Goal: Task Accomplishment & Management: Complete application form

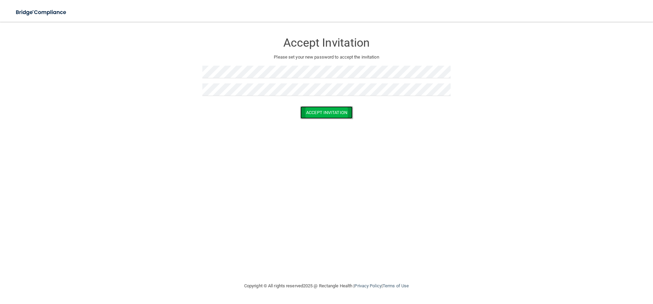
click at [320, 109] on button "Accept Invitation" at bounding box center [326, 112] width 52 height 13
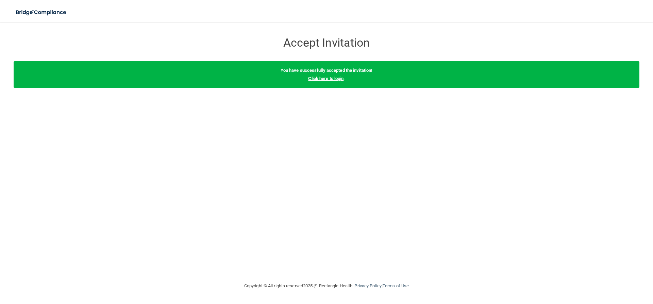
click at [331, 77] on link "Click here to login" at bounding box center [325, 78] width 35 height 5
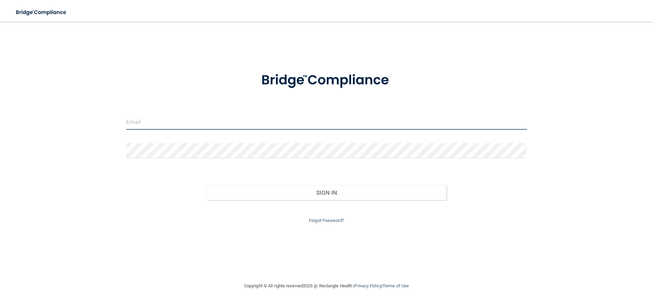
type input "[EMAIL_ADDRESS][DOMAIN_NAME]"
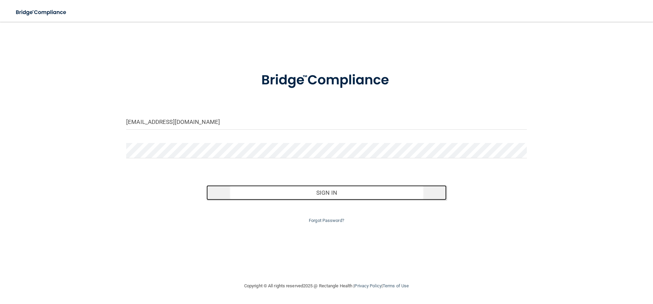
click at [369, 188] on button "Sign In" at bounding box center [326, 192] width 240 height 15
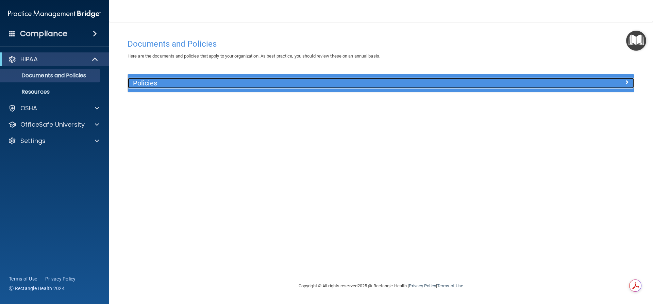
click at [162, 78] on div "Policies" at bounding box center [317, 83] width 379 height 11
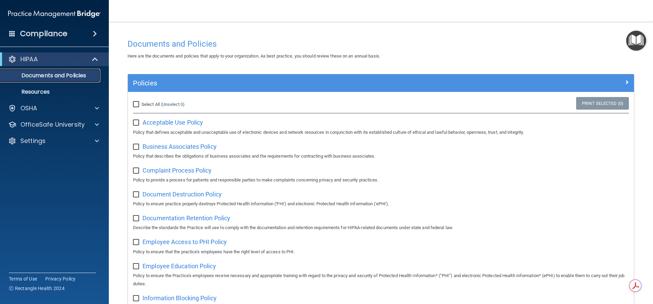
click at [71, 75] on p "Documents and Policies" at bounding box center [50, 75] width 93 height 7
click at [98, 105] on span at bounding box center [97, 108] width 4 height 8
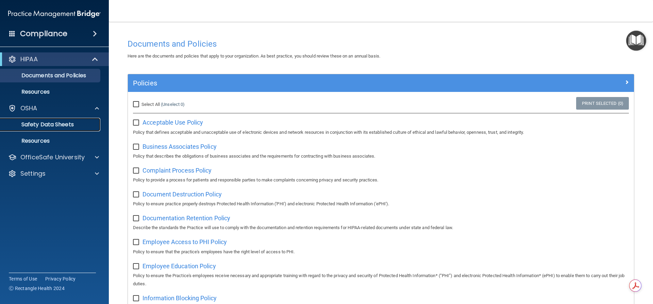
click at [76, 120] on link "Safety Data Sheets" at bounding box center [46, 125] width 107 height 14
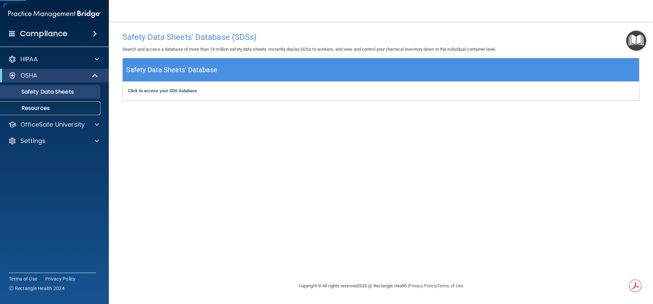
click at [80, 109] on p "Resources" at bounding box center [50, 108] width 93 height 7
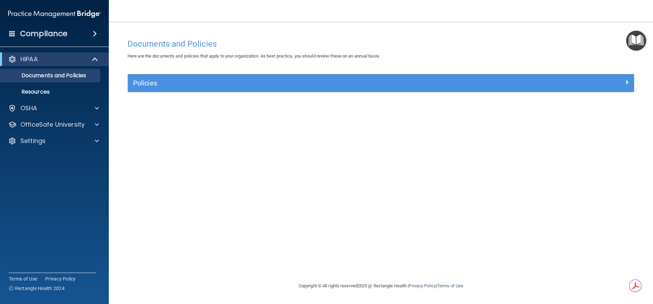
click at [637, 41] on img "Open Resource Center" at bounding box center [636, 41] width 20 height 20
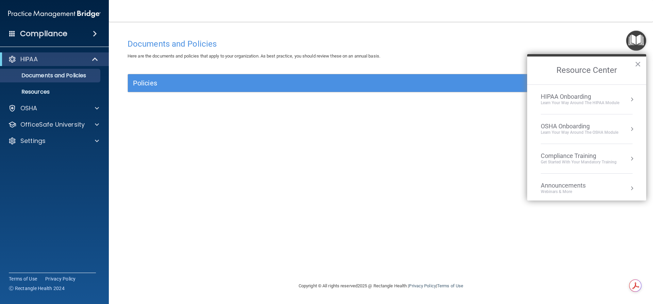
click at [628, 100] on button "Resource Center" at bounding box center [631, 99] width 7 height 7
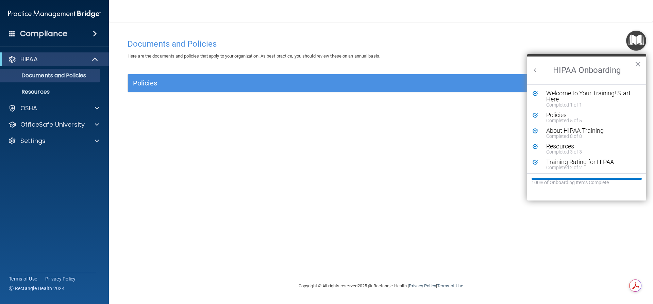
scroll to position [1, 0]
click at [536, 69] on button "Back to Resource Center Home" at bounding box center [535, 70] width 7 height 7
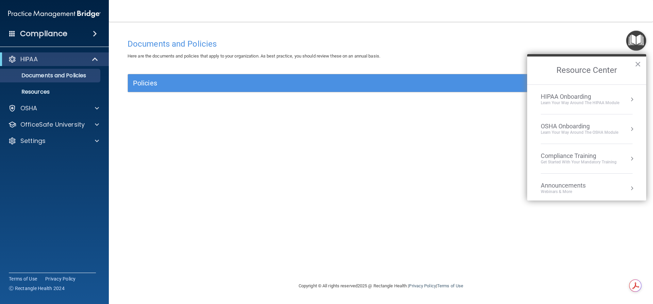
click at [604, 129] on div "OSHA Onboarding" at bounding box center [580, 125] width 78 height 7
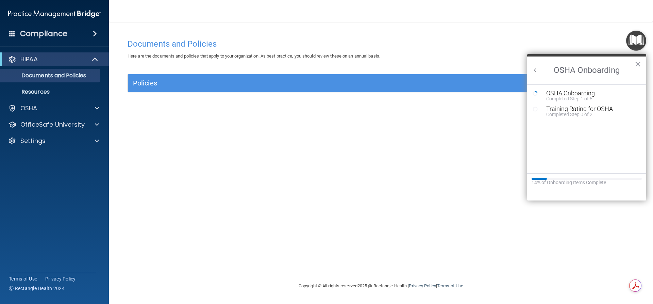
click at [585, 97] on div "Completed Step 1 of 5" at bounding box center [591, 98] width 91 height 5
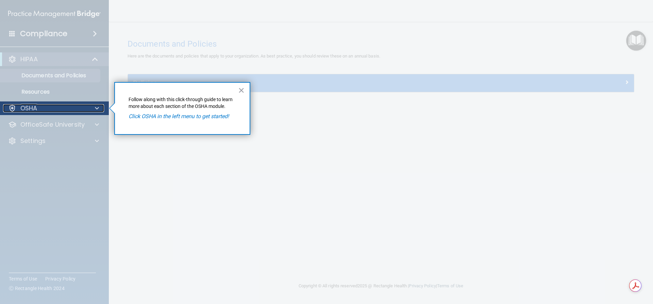
click at [66, 109] on div "OSHA" at bounding box center [45, 108] width 84 height 8
click at [143, 113] on em "Click OSHA in the left menu to get started!" at bounding box center [179, 116] width 100 height 6
click at [146, 117] on em "Click OSHA in the left menu to get started!" at bounding box center [179, 116] width 100 height 6
click at [56, 123] on div at bounding box center [54, 209] width 109 height 189
click at [52, 130] on div at bounding box center [54, 209] width 109 height 189
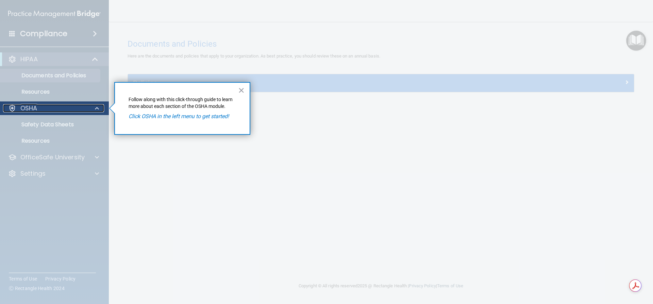
click at [98, 110] on span at bounding box center [97, 108] width 4 height 8
click at [243, 89] on button "×" at bounding box center [241, 90] width 6 height 11
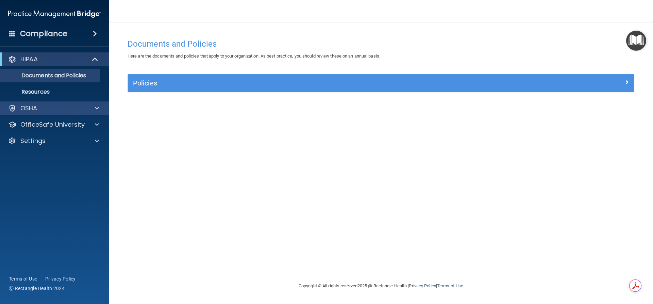
click at [76, 113] on div "OSHA" at bounding box center [54, 108] width 109 height 14
click at [69, 108] on div "OSHA" at bounding box center [45, 108] width 84 height 8
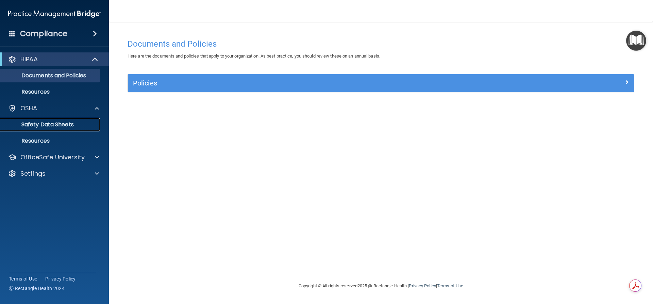
click at [62, 127] on p "Safety Data Sheets" at bounding box center [50, 124] width 93 height 7
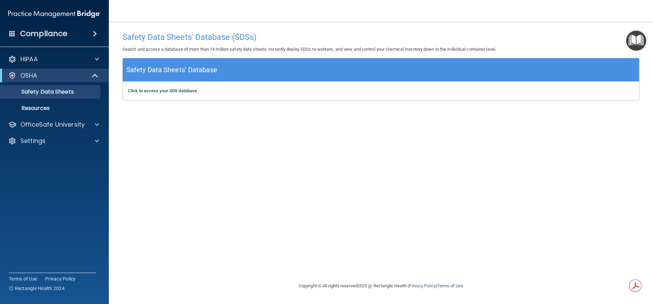
click at [652, 33] on main "Safety Data Sheets' Database (SDSs) Search and access a database of more than 1…" at bounding box center [381, 163] width 544 height 282
click at [645, 35] on img "Open Resource Center" at bounding box center [636, 41] width 20 height 20
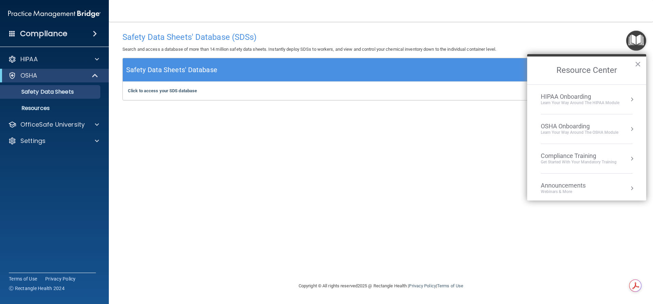
click at [622, 129] on div "OSHA Onboarding Learn your way around the OSHA module" at bounding box center [587, 128] width 92 height 13
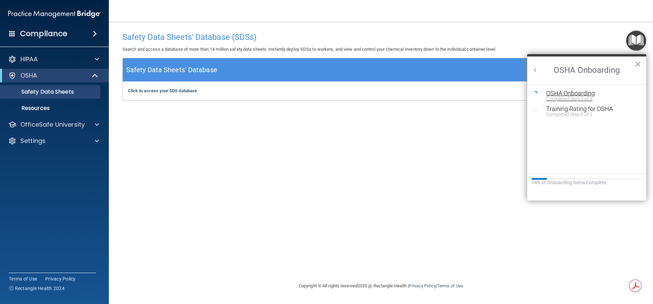
click at [593, 96] on div "Completed Step 1 of 5" at bounding box center [591, 98] width 91 height 5
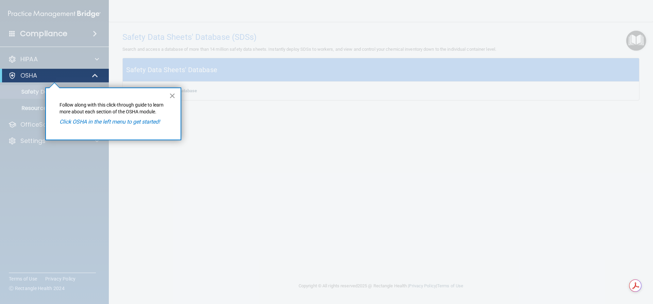
click at [172, 95] on button "×" at bounding box center [172, 95] width 6 height 11
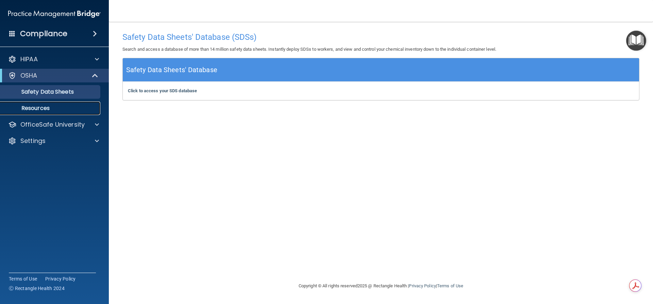
click at [32, 107] on p "Resources" at bounding box center [50, 108] width 93 height 7
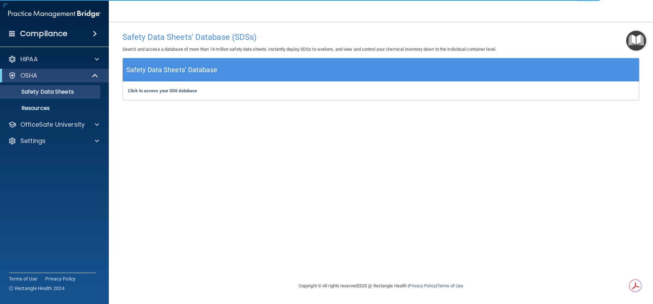
click at [637, 43] on img "Open Resource Center" at bounding box center [636, 41] width 20 height 20
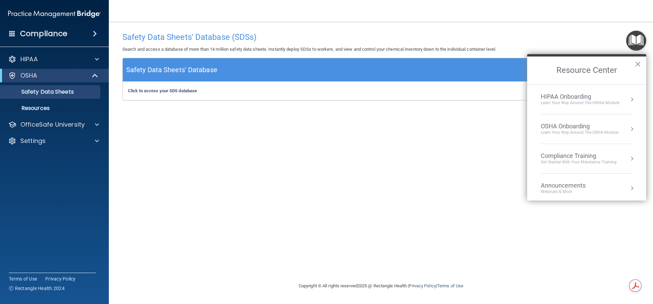
click at [628, 158] on button "Resource Center" at bounding box center [631, 158] width 7 height 7
click at [601, 96] on div "HIPAA Training for Members" at bounding box center [570, 96] width 76 height 6
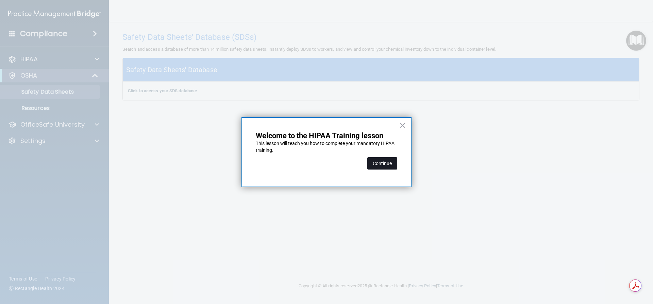
click at [375, 161] on button "Continue" at bounding box center [382, 163] width 30 height 12
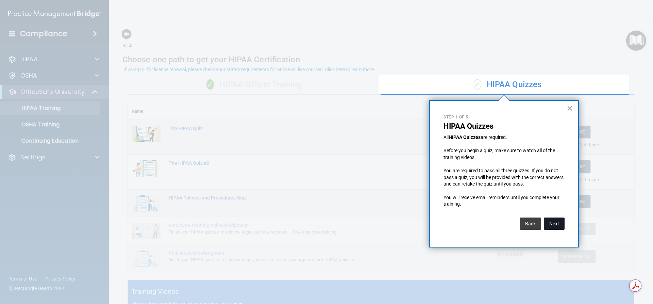
click at [561, 223] on button "Next" at bounding box center [554, 223] width 21 height 12
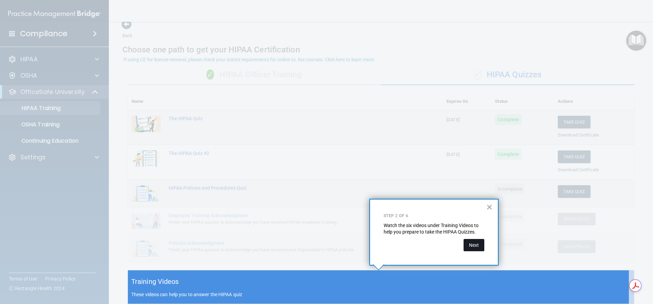
click at [472, 239] on button "Next" at bounding box center [473, 245] width 21 height 12
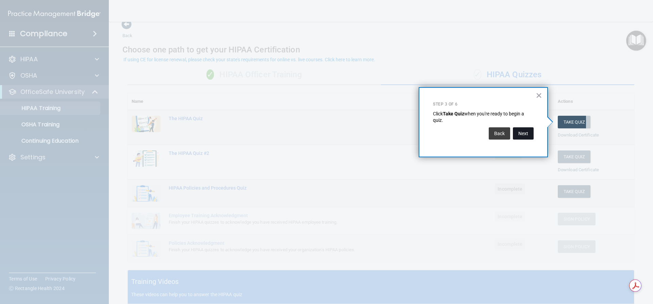
click at [525, 137] on button "Next" at bounding box center [523, 133] width 21 height 12
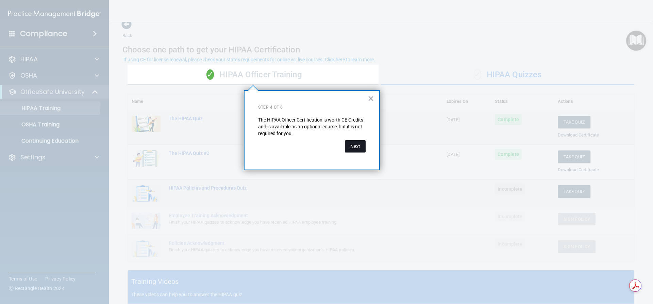
click at [354, 145] on button "Next" at bounding box center [355, 146] width 21 height 12
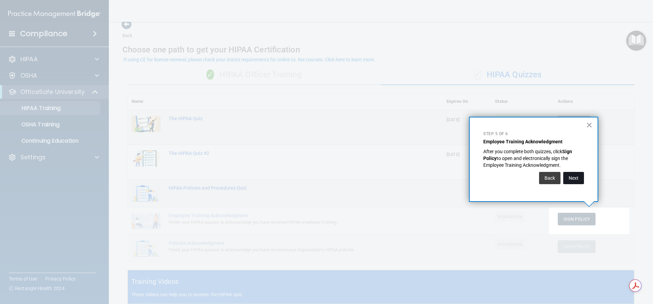
click at [576, 181] on button "Next" at bounding box center [573, 178] width 21 height 12
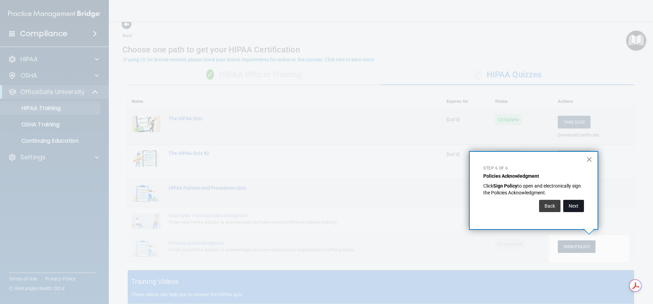
click at [574, 203] on button "Next" at bounding box center [573, 206] width 21 height 12
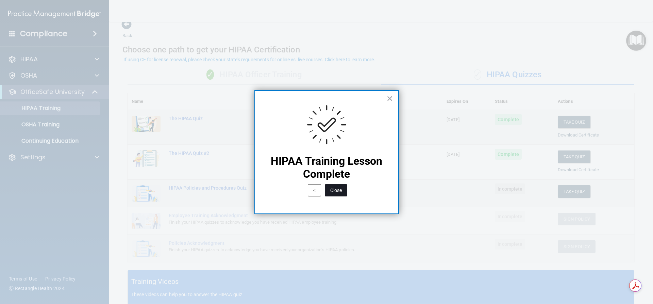
click at [334, 188] on button "Close" at bounding box center [336, 190] width 22 height 12
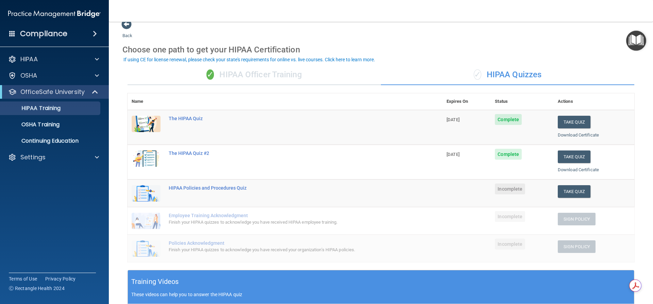
click at [500, 75] on div "✓ HIPAA Quizzes" at bounding box center [507, 75] width 253 height 20
click at [231, 75] on div "✓ HIPAA Officer Training" at bounding box center [253, 75] width 253 height 20
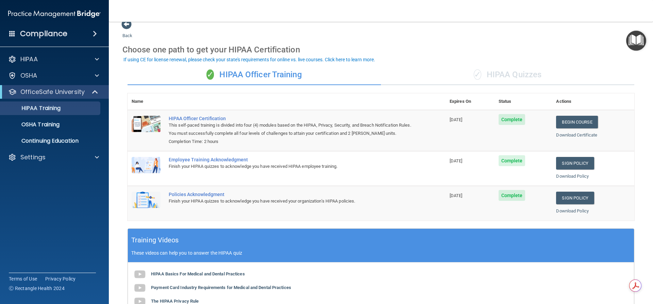
click at [510, 74] on div "✓ HIPAA Quizzes" at bounding box center [507, 75] width 253 height 20
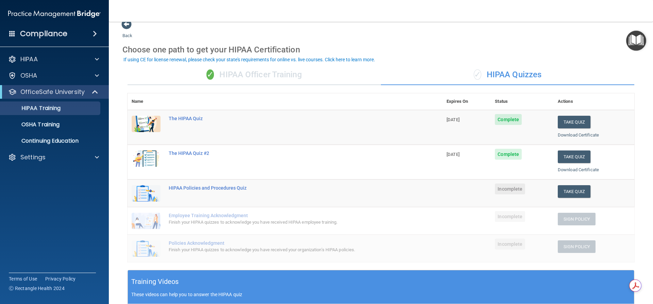
scroll to position [78, 0]
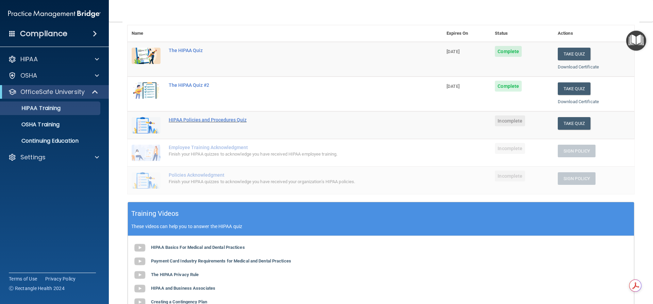
click at [209, 119] on div "HIPAA Policies and Procedures Quiz" at bounding box center [289, 119] width 240 height 5
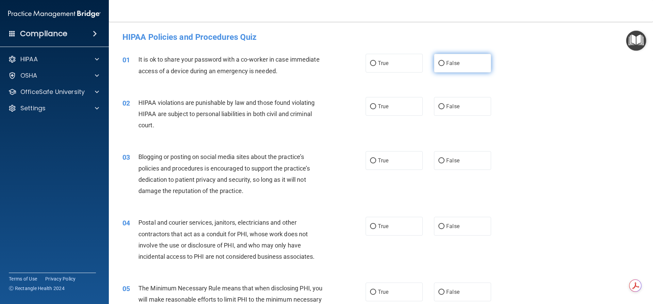
click at [442, 64] on label "False" at bounding box center [462, 63] width 57 height 19
click at [442, 64] on input "False" at bounding box center [441, 63] width 6 height 5
radio input "true"
click at [372, 106] on input "True" at bounding box center [373, 106] width 6 height 5
radio input "true"
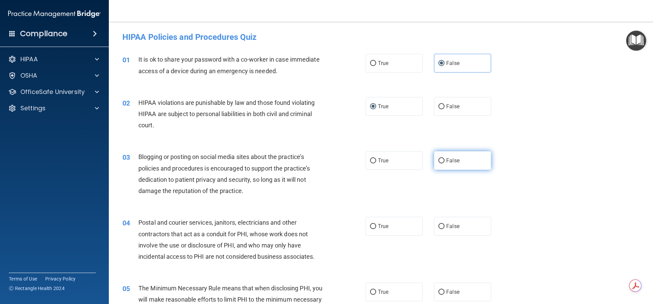
click at [438, 159] on input "False" at bounding box center [441, 160] width 6 height 5
radio input "true"
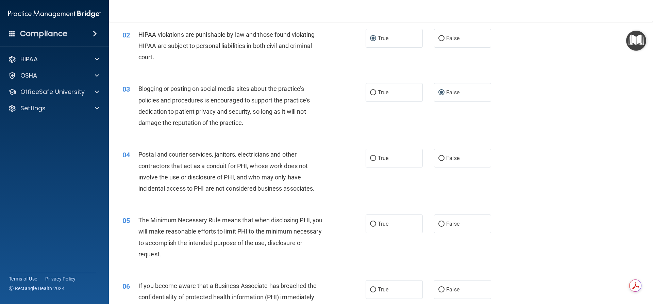
scroll to position [102, 0]
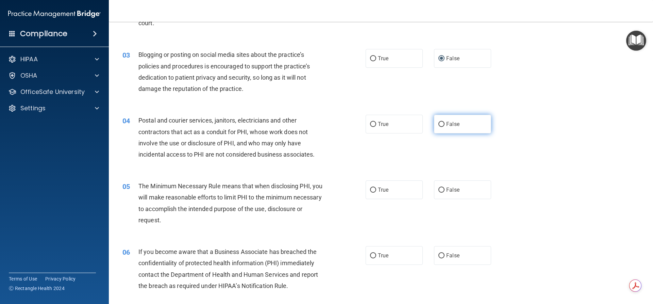
click at [459, 122] on label "False" at bounding box center [462, 124] width 57 height 19
click at [444, 122] on input "False" at bounding box center [441, 124] width 6 height 5
radio input "true"
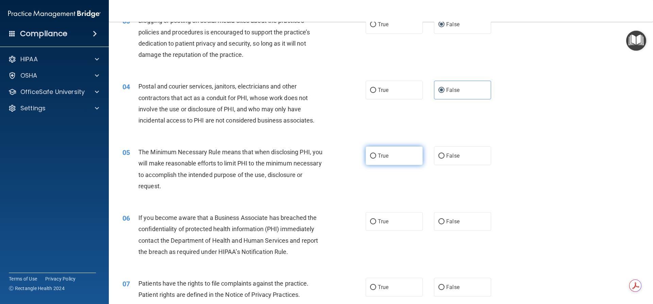
click at [388, 155] on label "True" at bounding box center [393, 155] width 57 height 19
click at [376, 155] on input "True" at bounding box center [373, 155] width 6 height 5
radio input "true"
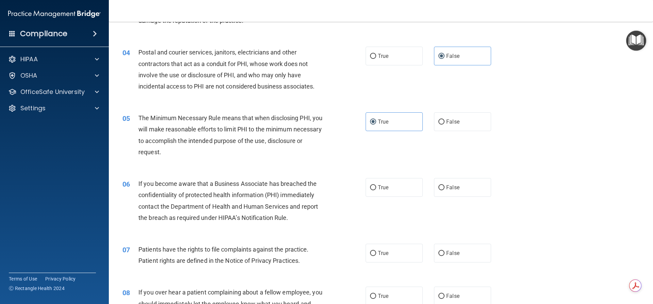
scroll to position [204, 0]
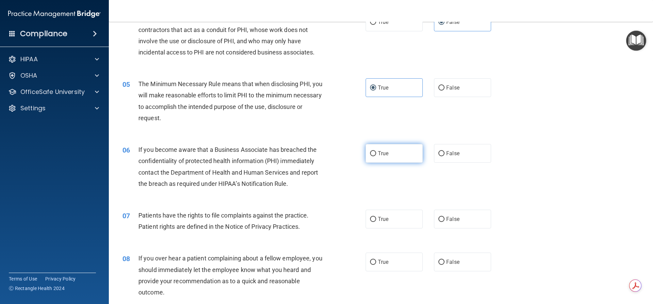
click at [373, 153] on input "True" at bounding box center [373, 153] width 6 height 5
radio input "true"
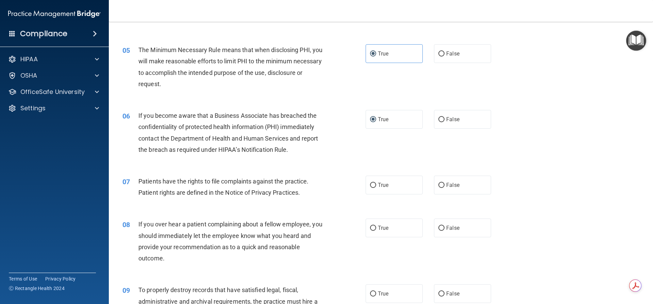
scroll to position [272, 0]
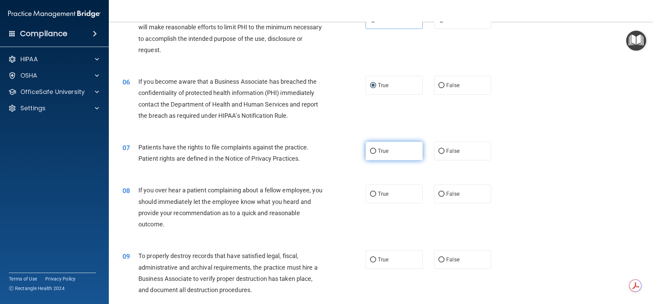
click at [385, 155] on label "True" at bounding box center [393, 150] width 57 height 19
click at [376, 154] on input "True" at bounding box center [373, 151] width 6 height 5
radio input "true"
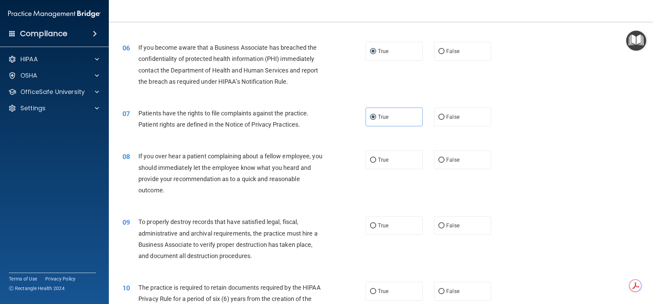
scroll to position [340, 0]
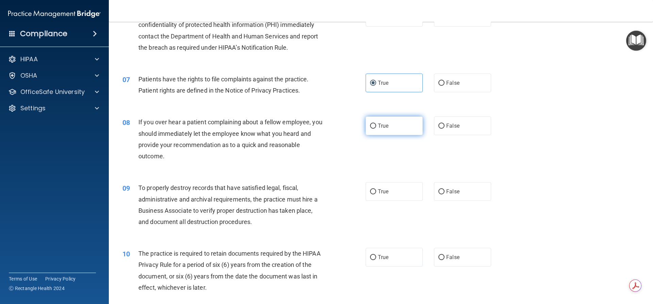
click at [381, 131] on label "True" at bounding box center [393, 125] width 57 height 19
click at [376, 129] on input "True" at bounding box center [373, 125] width 6 height 5
radio input "true"
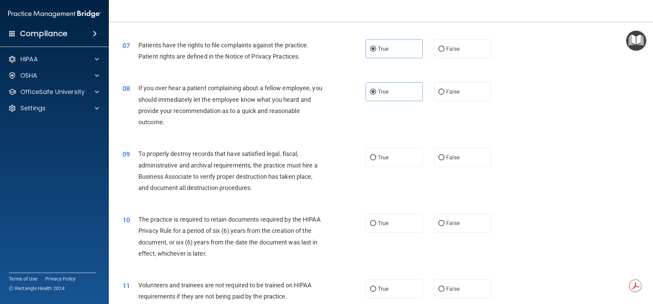
scroll to position [408, 0]
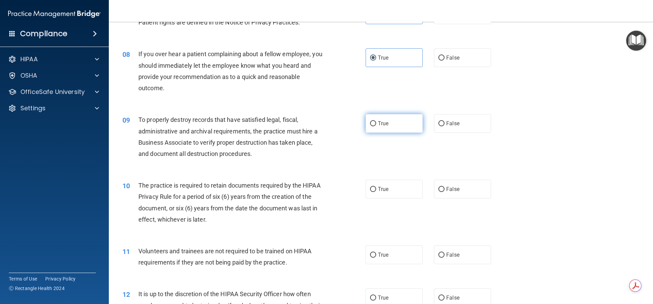
click at [379, 121] on span "True" at bounding box center [383, 123] width 11 height 6
click at [376, 121] on input "True" at bounding box center [373, 123] width 6 height 5
radio input "true"
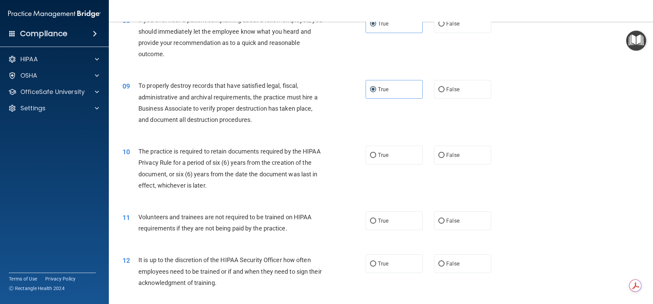
scroll to position [476, 0]
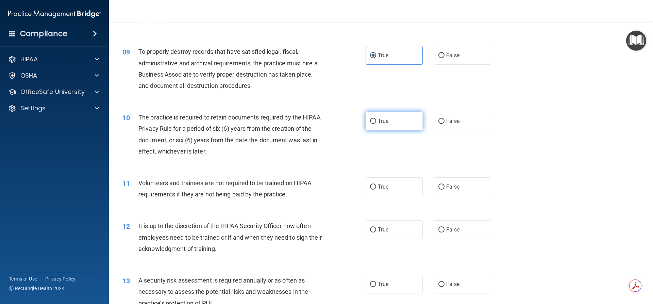
click at [385, 124] on span "True" at bounding box center [383, 121] width 11 height 6
click at [376, 124] on input "True" at bounding box center [373, 121] width 6 height 5
radio input "true"
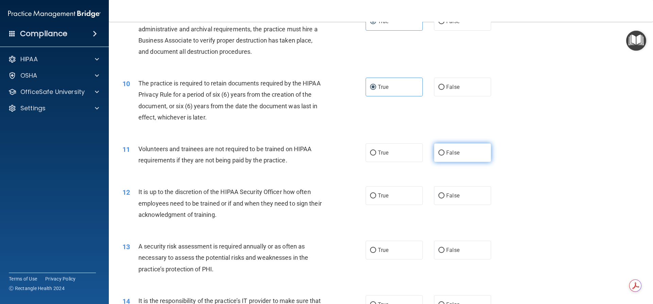
click at [445, 157] on label "False" at bounding box center [462, 152] width 57 height 19
click at [444, 155] on input "False" at bounding box center [441, 152] width 6 height 5
radio input "true"
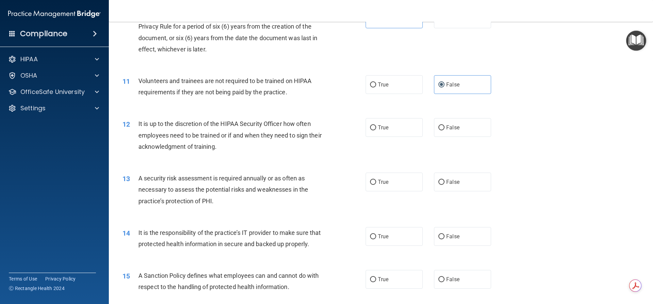
scroll to position [612, 0]
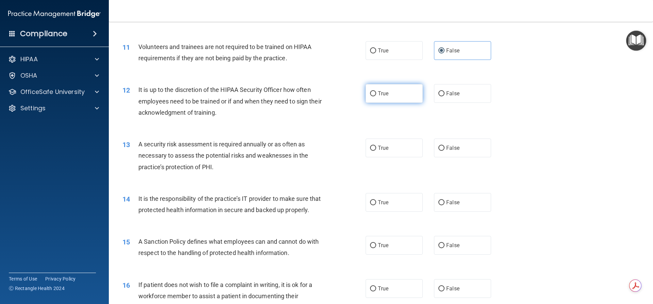
click at [385, 91] on span "True" at bounding box center [383, 93] width 11 height 6
click at [376, 91] on input "True" at bounding box center [373, 93] width 6 height 5
radio input "true"
click at [441, 154] on label "False" at bounding box center [462, 147] width 57 height 19
click at [441, 151] on input "False" at bounding box center [441, 148] width 6 height 5
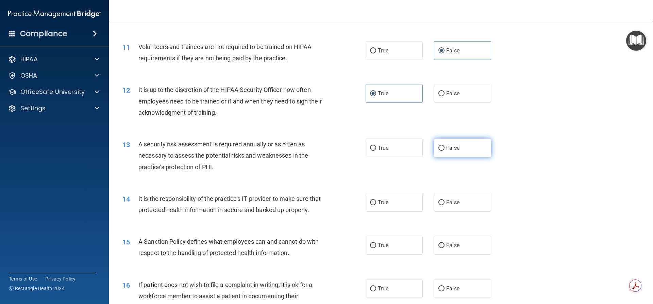
radio input "true"
click at [403, 150] on label "True" at bounding box center [393, 147] width 57 height 19
click at [376, 150] on input "True" at bounding box center [373, 148] width 6 height 5
radio input "true"
radio input "false"
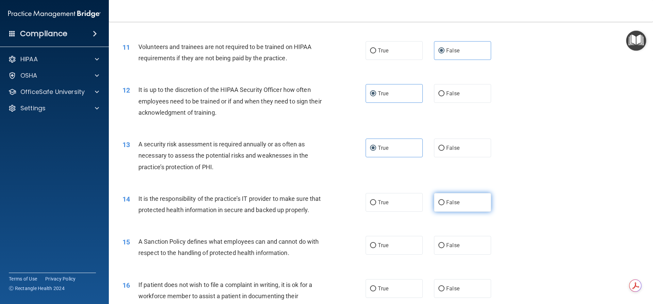
click at [451, 199] on span "False" at bounding box center [452, 202] width 13 height 6
click at [444, 200] on input "False" at bounding box center [441, 202] width 6 height 5
radio input "true"
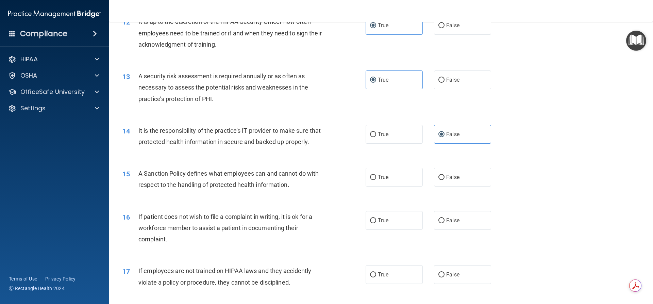
scroll to position [714, 0]
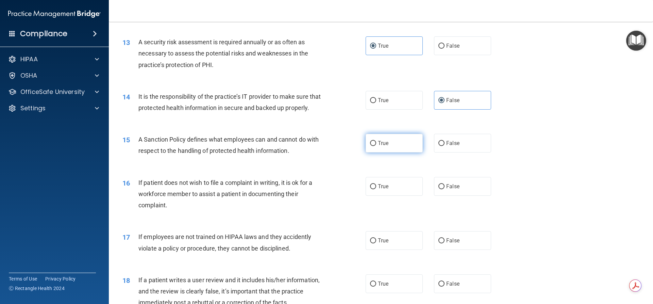
click at [370, 146] on input "True" at bounding box center [373, 143] width 6 height 5
radio input "true"
click at [438, 189] on input "False" at bounding box center [441, 186] width 6 height 5
radio input "true"
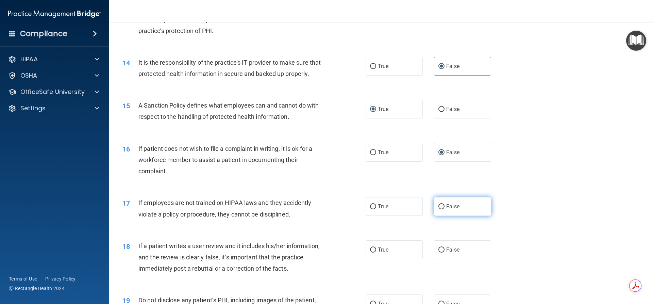
click at [440, 209] on input "False" at bounding box center [441, 206] width 6 height 5
radio input "true"
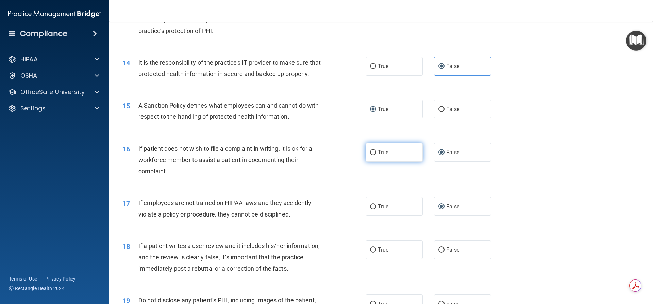
click at [370, 155] on input "True" at bounding box center [373, 152] width 6 height 5
radio input "true"
radio input "false"
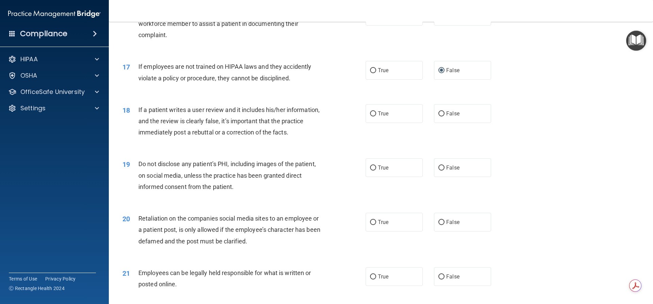
scroll to position [918, 0]
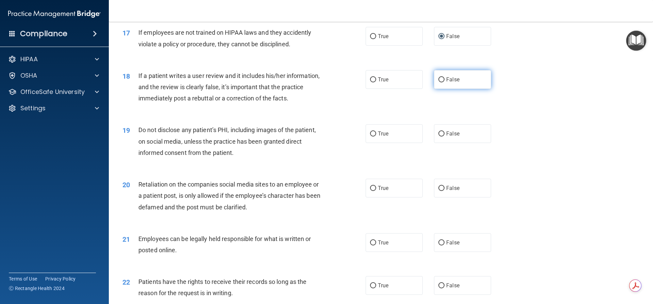
click at [438, 82] on input "False" at bounding box center [441, 79] width 6 height 5
radio input "true"
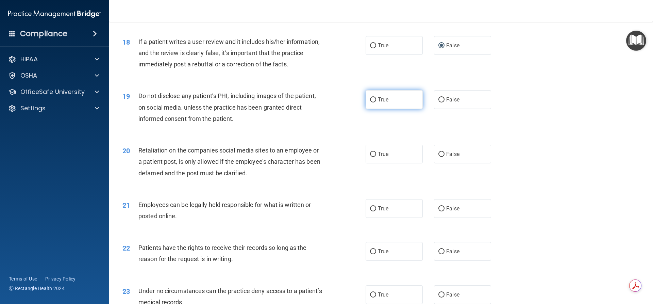
click at [372, 103] on label "True" at bounding box center [393, 99] width 57 height 19
click at [372, 102] on input "True" at bounding box center [373, 99] width 6 height 5
radio input "true"
click at [447, 163] on label "False" at bounding box center [462, 153] width 57 height 19
click at [444, 157] on input "False" at bounding box center [441, 154] width 6 height 5
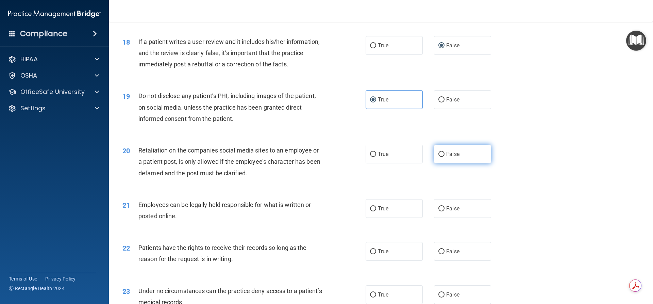
radio input "true"
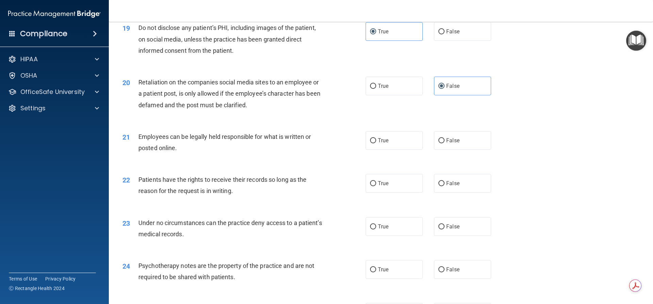
scroll to position [1054, 0]
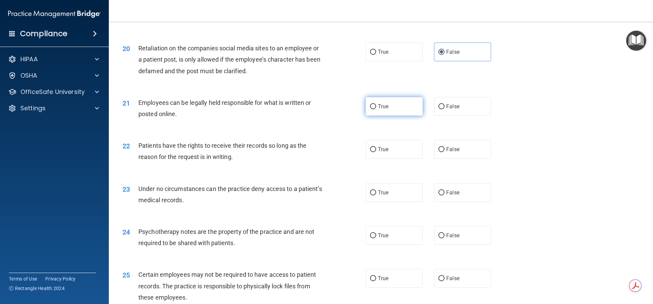
click at [392, 116] on label "True" at bounding box center [393, 106] width 57 height 19
click at [376, 109] on input "True" at bounding box center [373, 106] width 6 height 5
radio input "true"
click at [404, 158] on label "True" at bounding box center [393, 149] width 57 height 19
click at [376, 152] on input "True" at bounding box center [373, 149] width 6 height 5
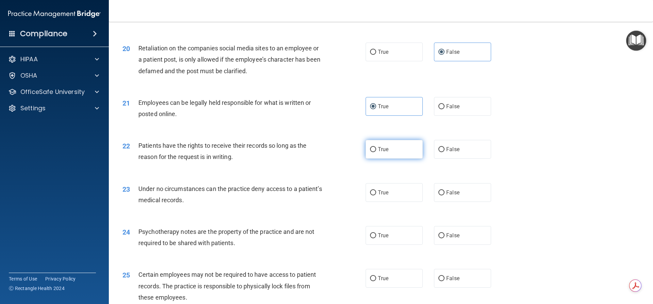
radio input "true"
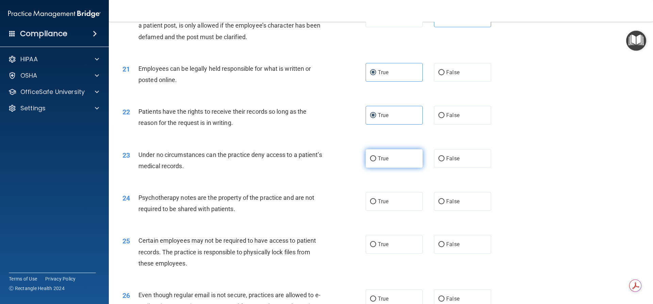
click at [370, 168] on label "True" at bounding box center [393, 158] width 57 height 19
click at [370, 161] on input "True" at bounding box center [373, 158] width 6 height 5
radio input "true"
click at [382, 205] on label "True" at bounding box center [393, 201] width 57 height 19
click at [376, 204] on input "True" at bounding box center [373, 201] width 6 height 5
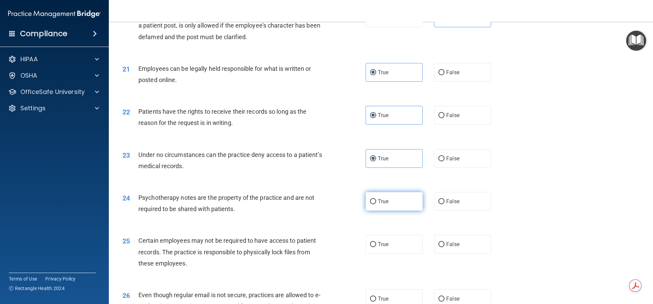
radio input "true"
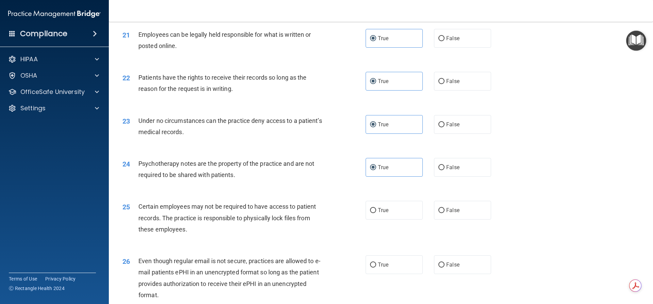
scroll to position [1156, 0]
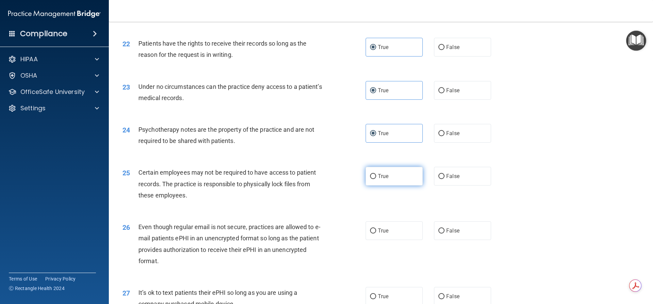
click at [395, 185] on label "True" at bounding box center [393, 176] width 57 height 19
click at [376, 179] on input "True" at bounding box center [373, 176] width 6 height 5
radio input "true"
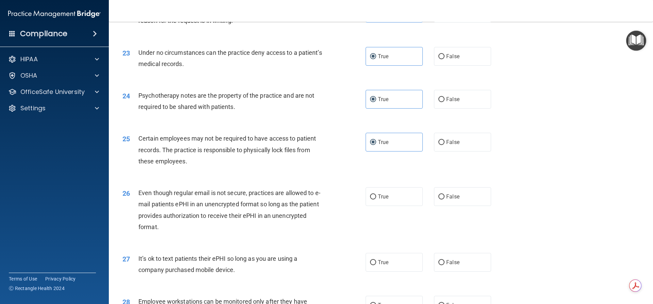
scroll to position [1224, 0]
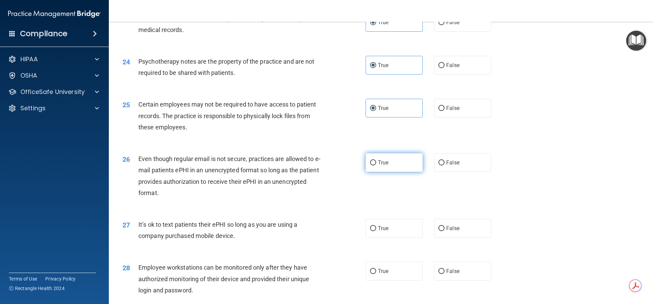
click at [377, 172] on label "True" at bounding box center [393, 162] width 57 height 19
click at [376, 165] on input "True" at bounding box center [373, 162] width 6 height 5
radio input "true"
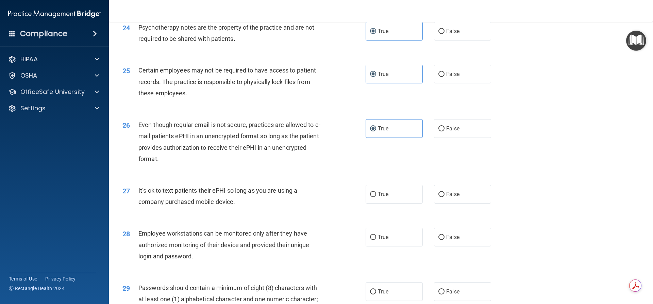
scroll to position [1292, 0]
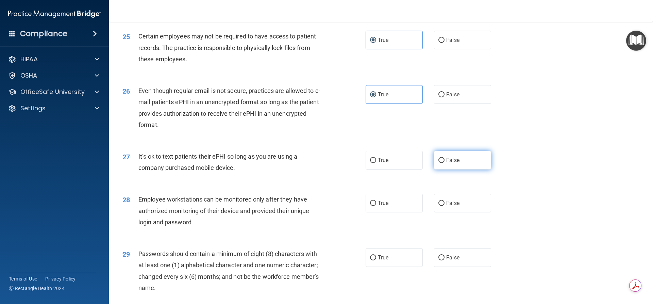
click at [446, 163] on span "False" at bounding box center [452, 160] width 13 height 6
click at [444, 163] on input "False" at bounding box center [441, 160] width 6 height 5
radio input "true"
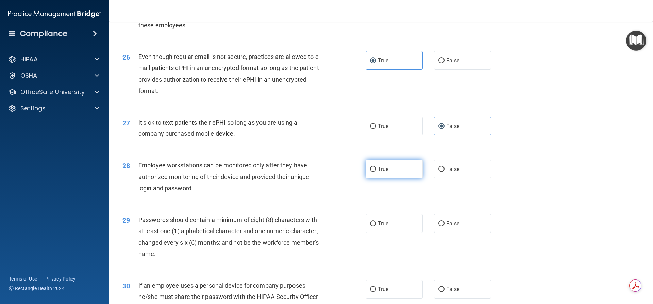
drag, startPoint x: 400, startPoint y: 181, endPoint x: 390, endPoint y: 184, distance: 10.2
click at [401, 178] on label "True" at bounding box center [393, 168] width 57 height 19
click at [376, 172] on input "True" at bounding box center [373, 169] width 6 height 5
radio input "true"
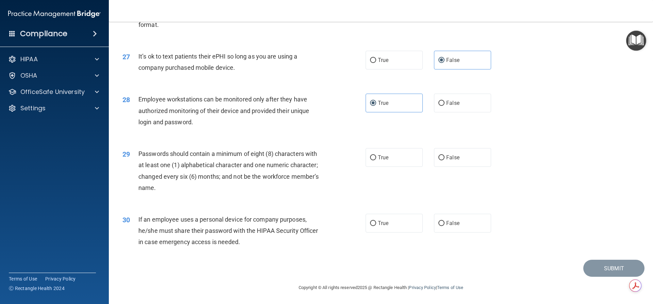
scroll to position [1403, 0]
click at [377, 153] on label "True" at bounding box center [393, 157] width 57 height 19
click at [376, 155] on input "True" at bounding box center [373, 157] width 6 height 5
radio input "true"
click at [449, 227] on label "False" at bounding box center [462, 223] width 57 height 19
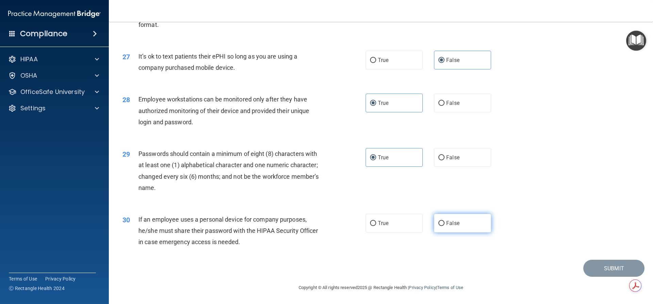
click at [444, 226] on input "False" at bounding box center [441, 223] width 6 height 5
radio input "true"
click at [601, 263] on button "Submit" at bounding box center [613, 267] width 61 height 17
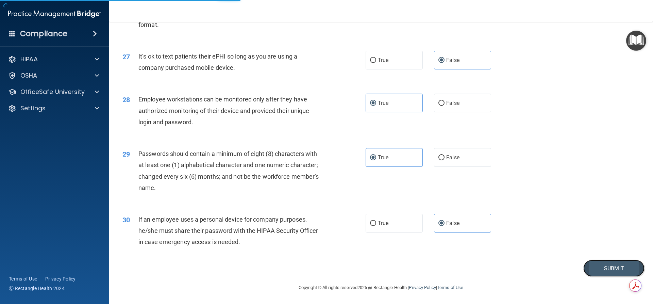
click at [610, 272] on button "Submit" at bounding box center [613, 267] width 61 height 17
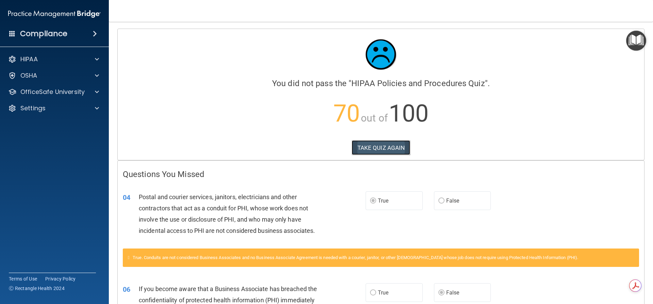
click at [372, 145] on button "TAKE QUIZ AGAIN" at bounding box center [381, 147] width 59 height 15
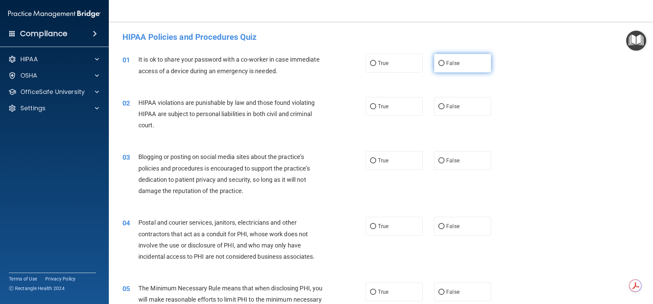
click at [438, 65] on input "False" at bounding box center [441, 63] width 6 height 5
radio input "true"
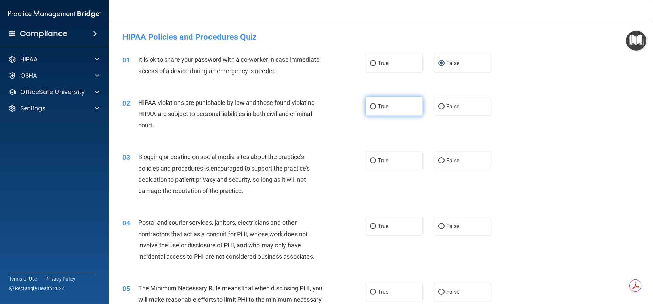
click at [389, 108] on label "True" at bounding box center [393, 106] width 57 height 19
click at [376, 108] on input "True" at bounding box center [373, 106] width 6 height 5
radio input "true"
click at [461, 160] on label "False" at bounding box center [462, 160] width 57 height 19
click at [444, 160] on input "False" at bounding box center [441, 160] width 6 height 5
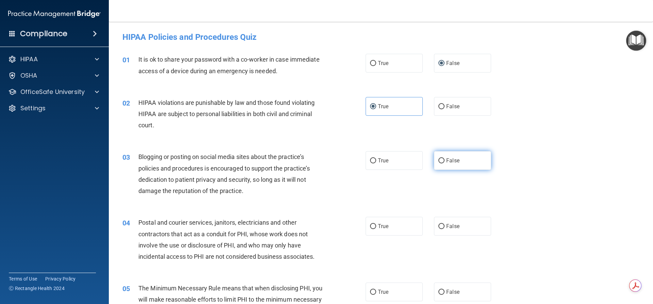
radio input "true"
click at [385, 223] on span "True" at bounding box center [383, 226] width 11 height 6
click at [376, 224] on input "True" at bounding box center [373, 226] width 6 height 5
radio input "true"
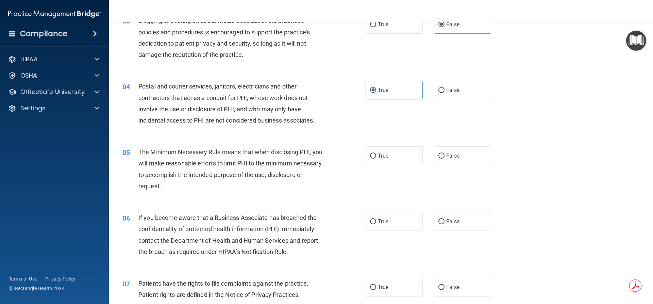
scroll to position [170, 0]
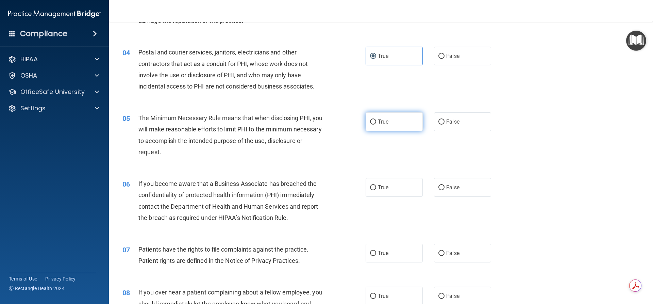
click at [395, 124] on label "True" at bounding box center [393, 121] width 57 height 19
click at [376, 124] on input "True" at bounding box center [373, 121] width 6 height 5
radio input "true"
click at [441, 186] on label "False" at bounding box center [462, 187] width 57 height 19
click at [441, 186] on input "False" at bounding box center [441, 187] width 6 height 5
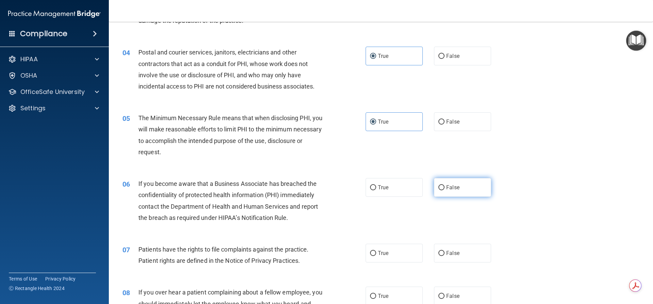
radio input "true"
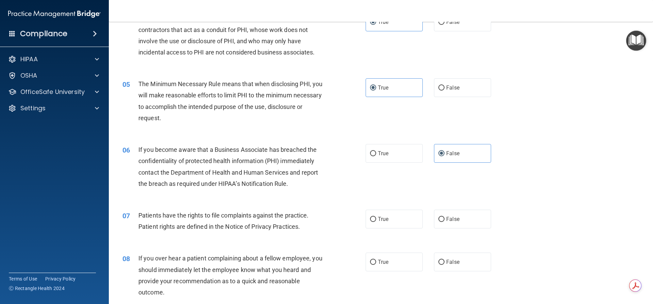
scroll to position [238, 0]
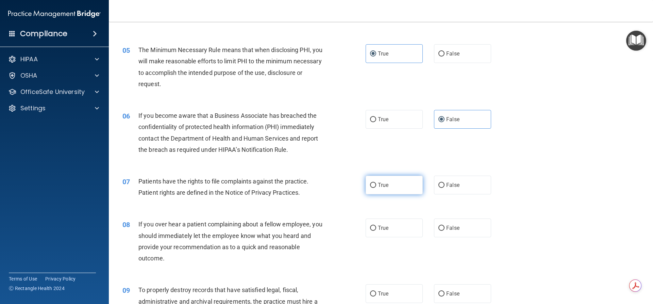
click at [401, 181] on label "True" at bounding box center [393, 184] width 57 height 19
click at [376, 183] on input "True" at bounding box center [373, 185] width 6 height 5
radio input "true"
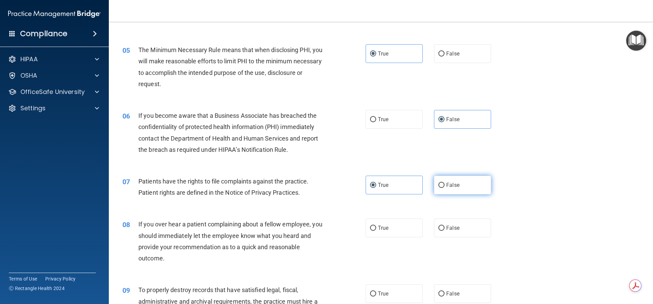
scroll to position [306, 0]
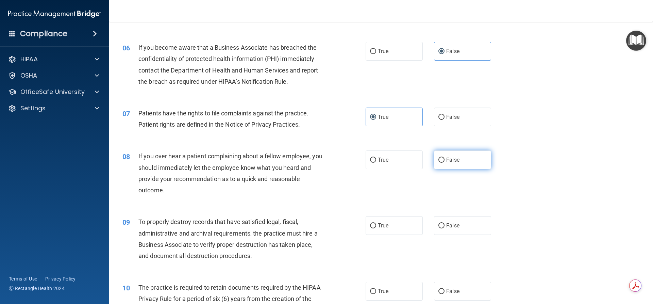
click at [448, 167] on label "False" at bounding box center [462, 159] width 57 height 19
click at [444, 163] on input "False" at bounding box center [441, 159] width 6 height 5
radio input "true"
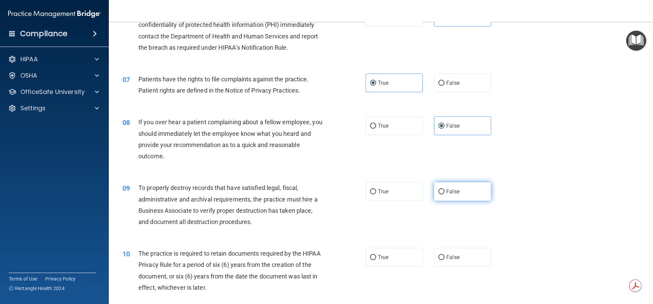
click at [462, 192] on label "False" at bounding box center [462, 191] width 57 height 19
click at [444, 192] on input "False" at bounding box center [441, 191] width 6 height 5
radio input "true"
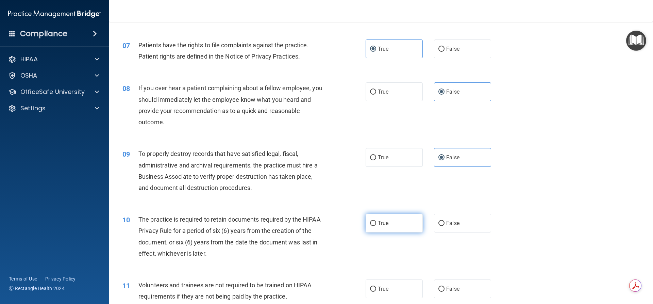
click at [390, 221] on label "True" at bounding box center [393, 223] width 57 height 19
click at [376, 221] on input "True" at bounding box center [373, 223] width 6 height 5
radio input "true"
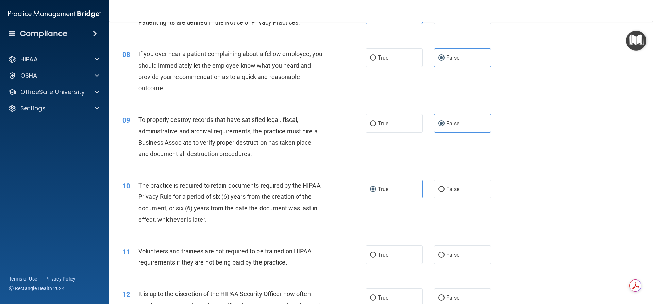
scroll to position [442, 0]
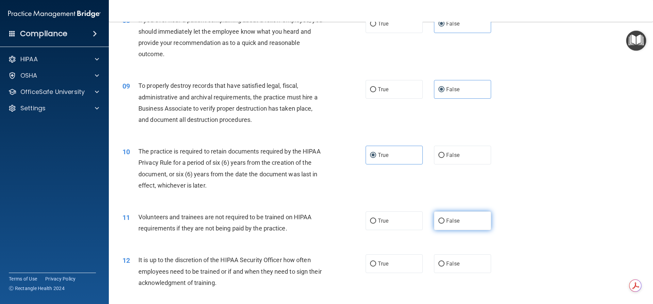
click at [454, 224] on label "False" at bounding box center [462, 220] width 57 height 19
click at [444, 223] on input "False" at bounding box center [441, 220] width 6 height 5
radio input "true"
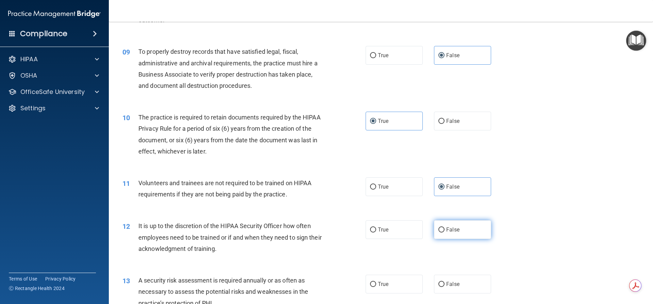
click at [475, 233] on label "False" at bounding box center [462, 229] width 57 height 19
click at [444, 232] on input "False" at bounding box center [441, 229] width 6 height 5
radio input "true"
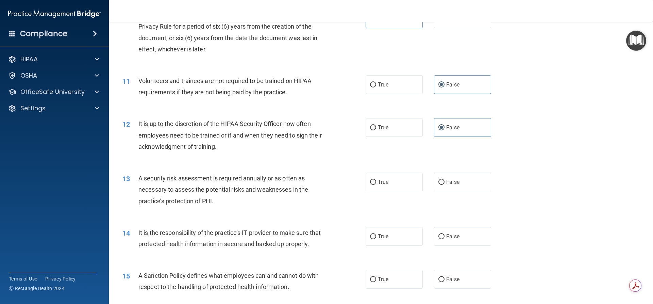
scroll to position [612, 0]
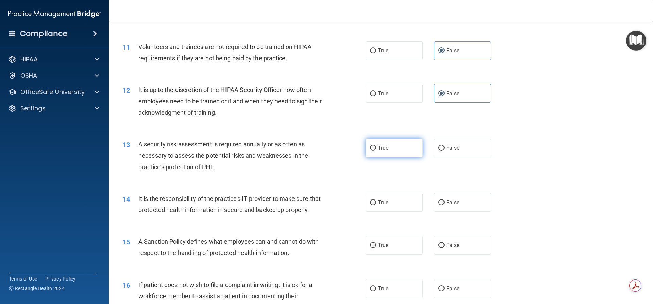
click at [399, 151] on label "True" at bounding box center [393, 147] width 57 height 19
click at [376, 151] on input "True" at bounding box center [373, 148] width 6 height 5
radio input "true"
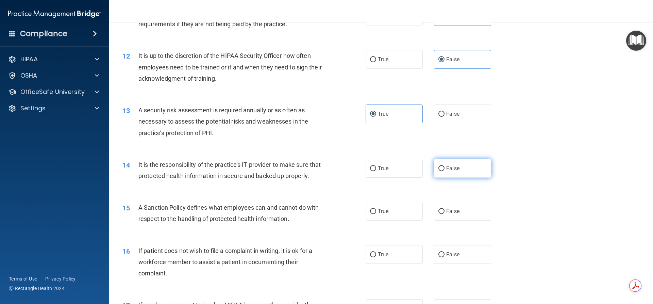
click at [453, 170] on span "False" at bounding box center [452, 168] width 13 height 6
click at [444, 170] on input "False" at bounding box center [441, 168] width 6 height 5
radio input "true"
click at [458, 219] on label "False" at bounding box center [462, 211] width 57 height 19
click at [444, 214] on input "False" at bounding box center [441, 211] width 6 height 5
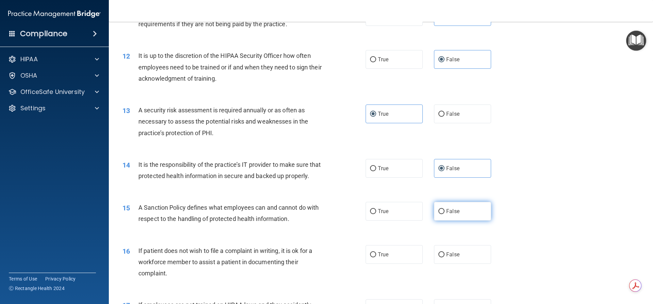
radio input "true"
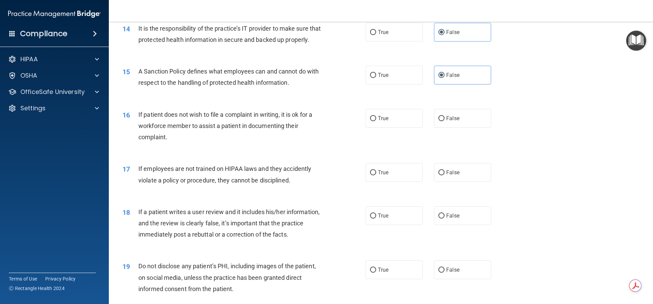
scroll to position [816, 0]
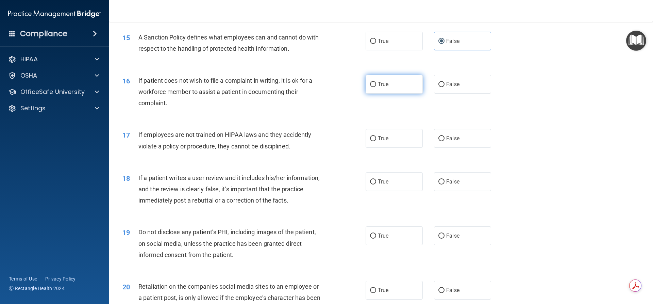
click at [375, 93] on label "True" at bounding box center [393, 84] width 57 height 19
click at [375, 87] on input "True" at bounding box center [373, 84] width 6 height 5
radio input "true"
click at [442, 143] on label "False" at bounding box center [462, 138] width 57 height 19
click at [442, 141] on input "False" at bounding box center [441, 138] width 6 height 5
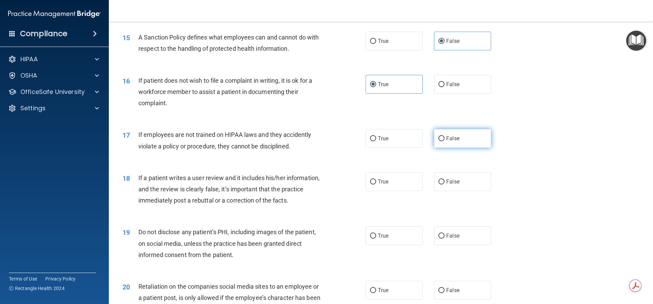
radio input "true"
click at [457, 190] on label "False" at bounding box center [462, 181] width 57 height 19
click at [444, 184] on input "False" at bounding box center [441, 181] width 6 height 5
radio input "true"
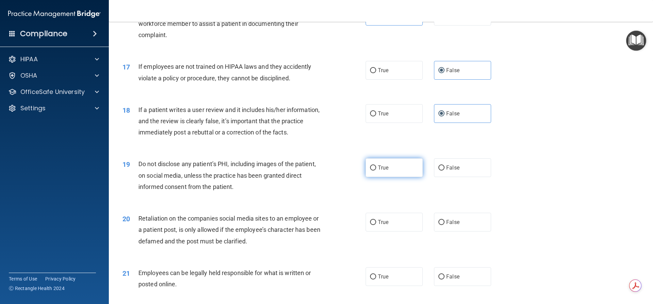
click at [387, 177] on label "True" at bounding box center [393, 167] width 57 height 19
click at [376, 170] on input "True" at bounding box center [373, 167] width 6 height 5
radio input "true"
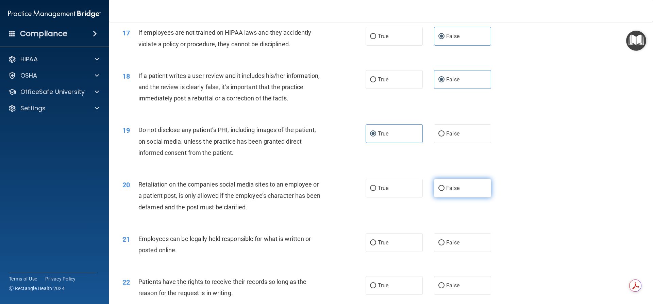
click at [457, 192] on label "False" at bounding box center [462, 187] width 57 height 19
click at [444, 191] on input "False" at bounding box center [441, 188] width 6 height 5
radio input "true"
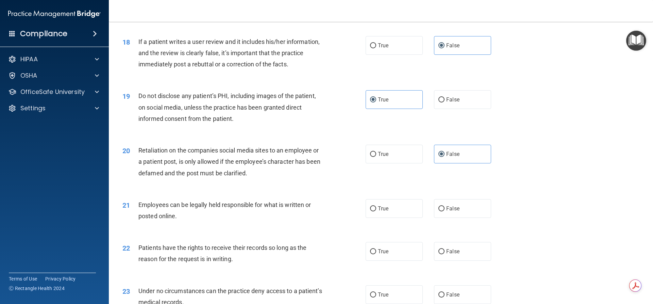
scroll to position [986, 0]
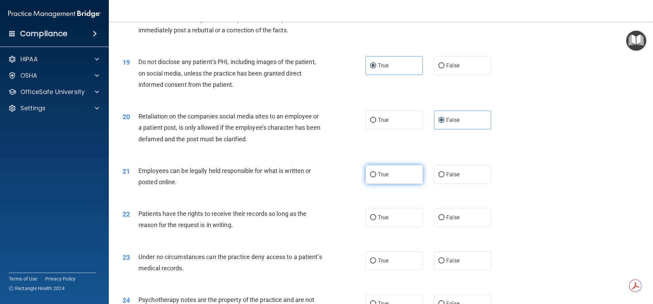
click at [370, 177] on input "True" at bounding box center [373, 174] width 6 height 5
radio input "true"
click at [441, 220] on input "False" at bounding box center [441, 217] width 6 height 5
radio input "true"
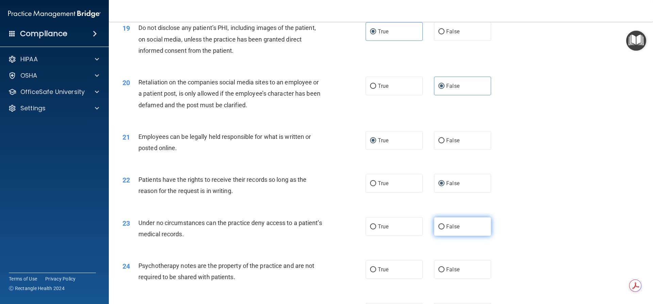
click at [438, 236] on label "False" at bounding box center [462, 226] width 57 height 19
click at [438, 229] on input "False" at bounding box center [441, 226] width 6 height 5
radio input "true"
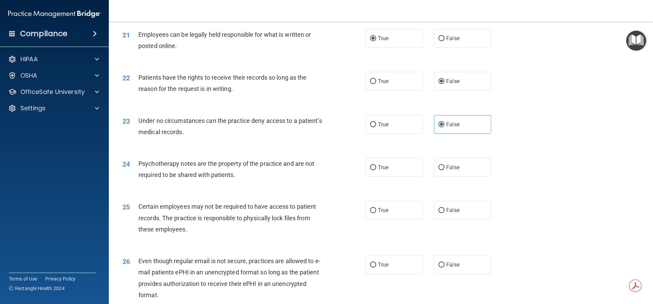
scroll to position [1156, 0]
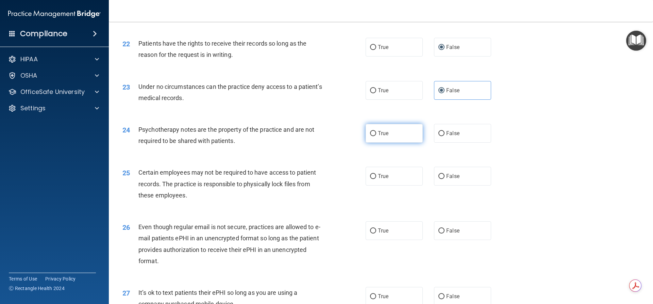
click at [366, 142] on label "True" at bounding box center [393, 133] width 57 height 19
click at [370, 136] on input "True" at bounding box center [373, 133] width 6 height 5
radio input "true"
click at [360, 185] on div "25 Certain employees may not be required to have access to patient records. The…" at bounding box center [243, 185] width 263 height 37
click at [365, 178] on label "True" at bounding box center [393, 176] width 57 height 19
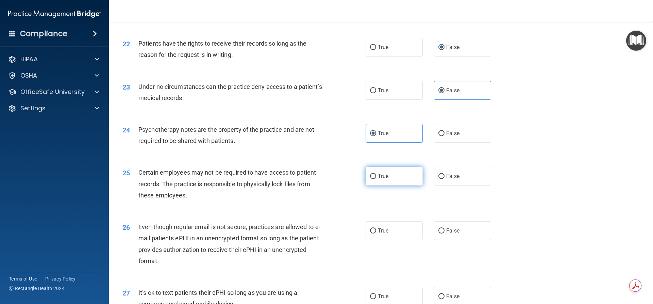
click at [370, 178] on input "True" at bounding box center [373, 176] width 6 height 5
radio input "true"
click at [379, 234] on span "True" at bounding box center [383, 230] width 11 height 6
click at [376, 233] on input "True" at bounding box center [373, 230] width 6 height 5
radio input "true"
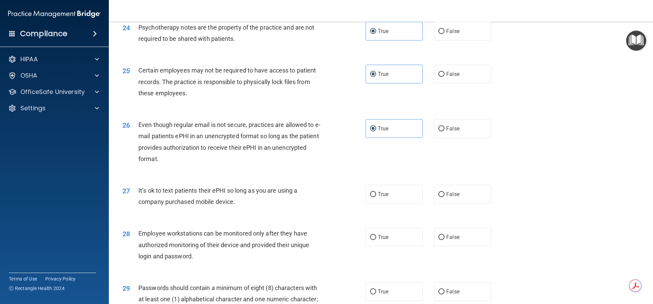
scroll to position [1292, 0]
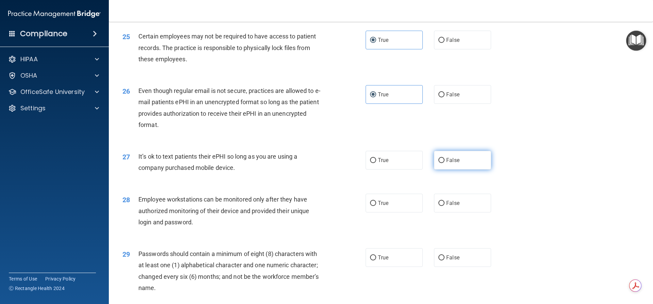
click at [445, 169] on label "False" at bounding box center [462, 160] width 57 height 19
click at [444, 163] on input "False" at bounding box center [441, 160] width 6 height 5
radio input "true"
click at [375, 204] on div "28 Employee workstations can be monitored only after they have authorized monit…" at bounding box center [380, 212] width 527 height 54
click at [377, 209] on label "True" at bounding box center [393, 202] width 57 height 19
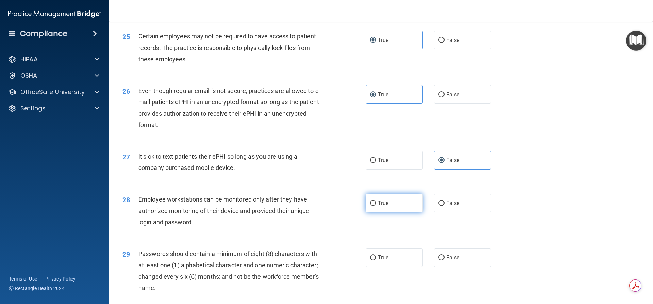
click at [376, 206] on input "True" at bounding box center [373, 203] width 6 height 5
radio input "true"
click at [455, 206] on span "False" at bounding box center [452, 203] width 13 height 6
click at [444, 206] on input "False" at bounding box center [441, 203] width 6 height 5
radio input "true"
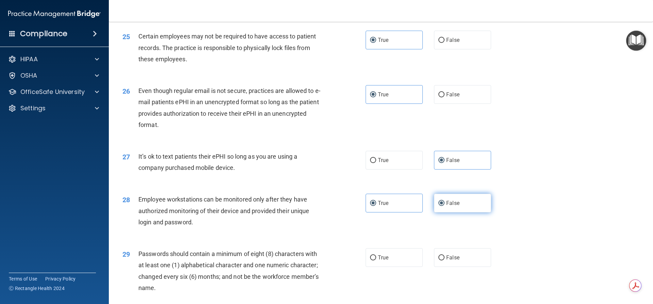
radio input "false"
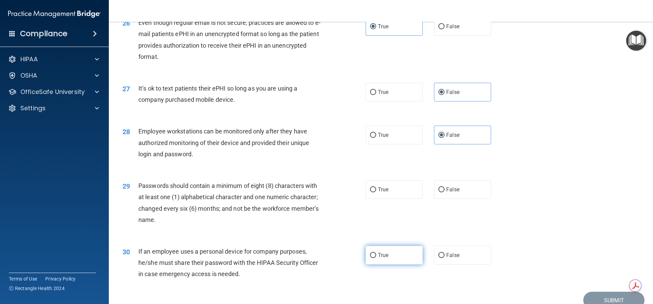
scroll to position [1394, 0]
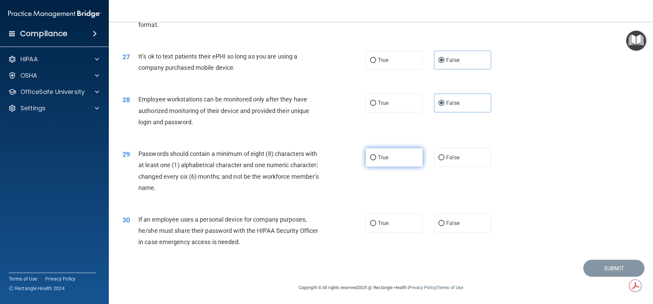
click at [378, 160] on span "True" at bounding box center [383, 157] width 11 height 6
click at [376, 160] on input "True" at bounding box center [373, 157] width 6 height 5
radio input "true"
click at [453, 226] on span "False" at bounding box center [452, 223] width 13 height 6
click at [444, 226] on input "False" at bounding box center [441, 223] width 6 height 5
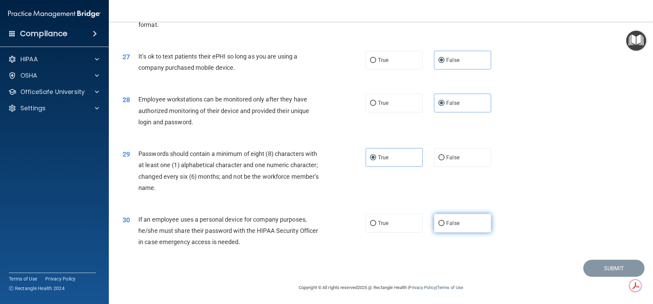
radio input "true"
click at [601, 275] on button "Submit" at bounding box center [613, 267] width 61 height 17
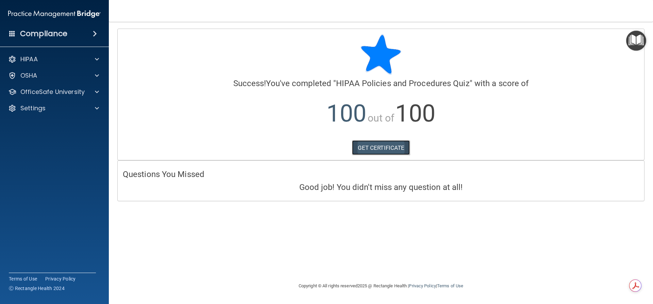
click at [381, 146] on link "GET CERTIFICATE" at bounding box center [381, 147] width 58 height 15
click at [85, 56] on div "HIPAA" at bounding box center [45, 59] width 84 height 8
click at [638, 42] on img "Open Resource Center" at bounding box center [636, 41] width 20 height 20
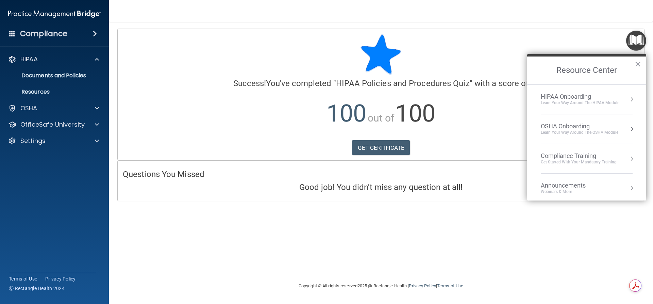
click at [628, 129] on button "Resource Center" at bounding box center [631, 128] width 7 height 7
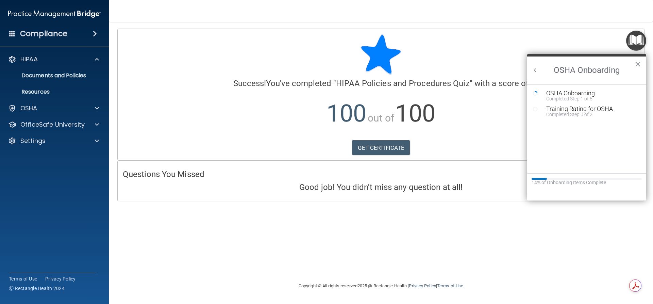
click at [532, 71] on button "Back to Resource Center Home" at bounding box center [535, 70] width 7 height 7
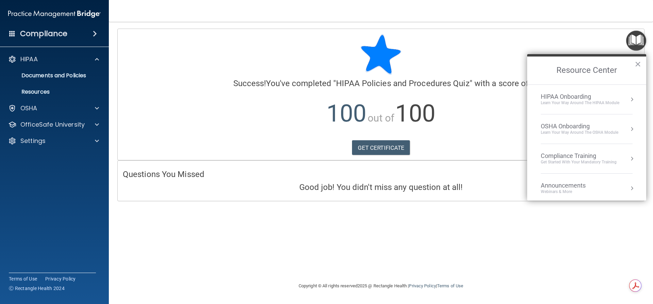
click at [628, 99] on button "Resource Center" at bounding box center [631, 99] width 7 height 7
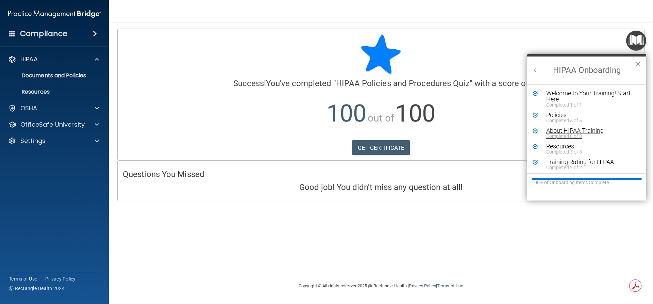
scroll to position [1, 0]
click at [536, 72] on button "Back to Resource Center Home" at bounding box center [535, 70] width 7 height 7
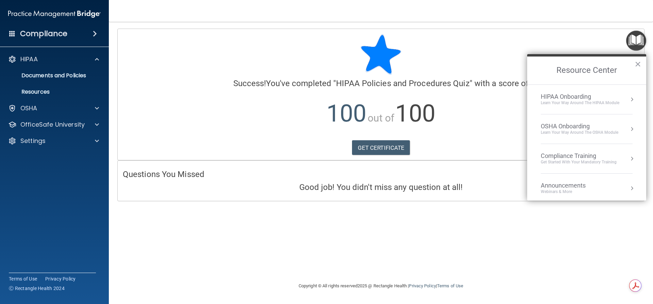
click at [545, 130] on div "Learn your way around the OSHA module" at bounding box center [580, 133] width 78 height 6
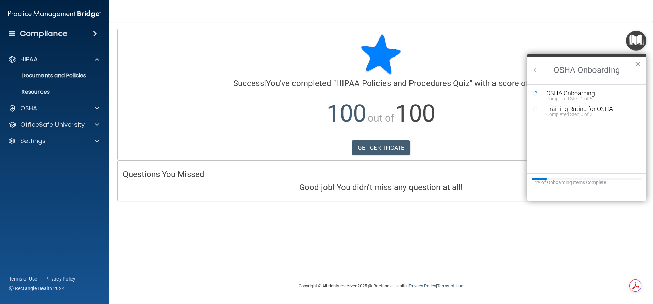
click at [534, 70] on button "Back to Resource Center Home" at bounding box center [535, 70] width 7 height 7
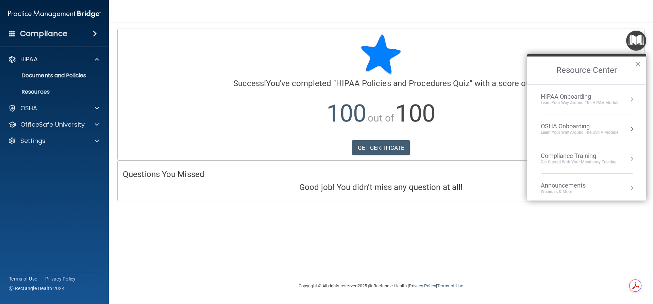
click at [567, 157] on div "Compliance Training" at bounding box center [579, 155] width 76 height 7
click at [554, 98] on div "HIPAA Training for Members" at bounding box center [570, 96] width 76 height 6
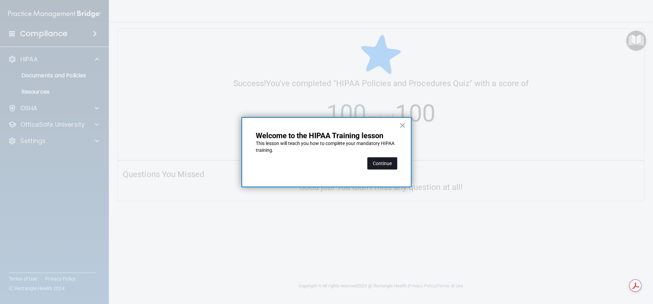
click at [376, 161] on button "Continue" at bounding box center [382, 163] width 30 height 12
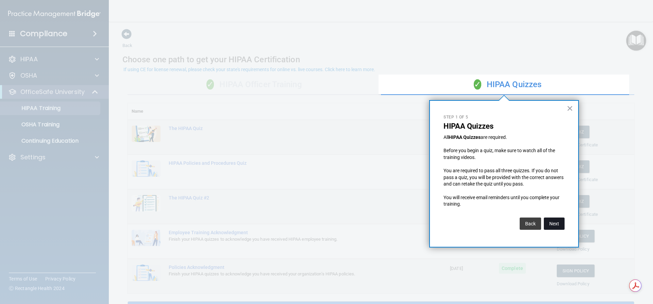
click at [557, 220] on button "Next" at bounding box center [554, 223] width 21 height 12
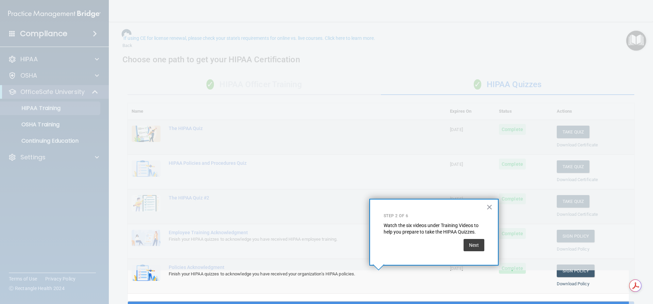
scroll to position [31, 0]
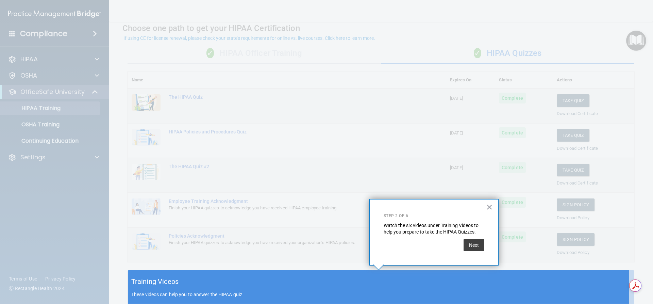
click at [472, 252] on div "× Step 2 of 6 Watch the six videos under Training Videos to help you prepare to…" at bounding box center [433, 232] width 129 height 67
click at [469, 243] on button "Next" at bounding box center [473, 245] width 21 height 12
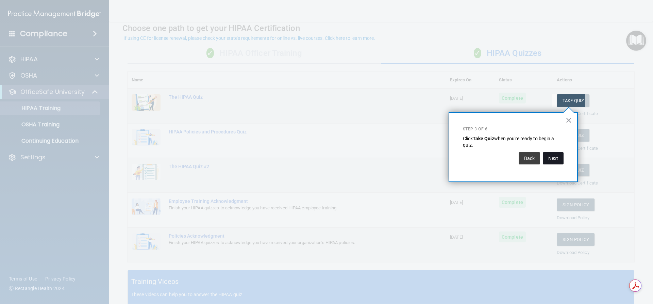
click at [550, 160] on button "Next" at bounding box center [553, 158] width 21 height 12
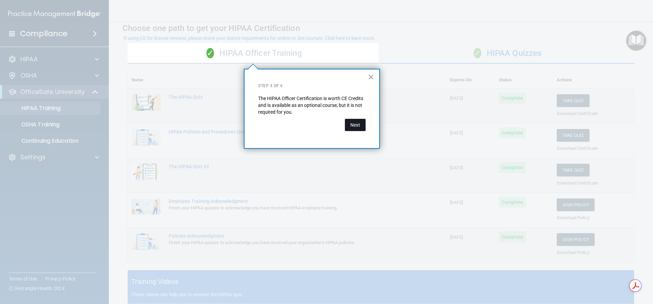
click at [358, 125] on button "Next" at bounding box center [355, 125] width 21 height 12
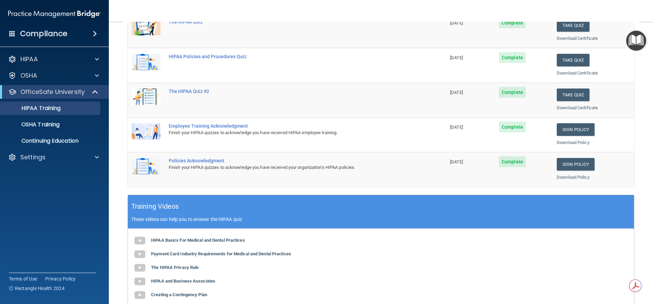
scroll to position [72, 0]
